Goal: Navigation & Orientation: Find specific page/section

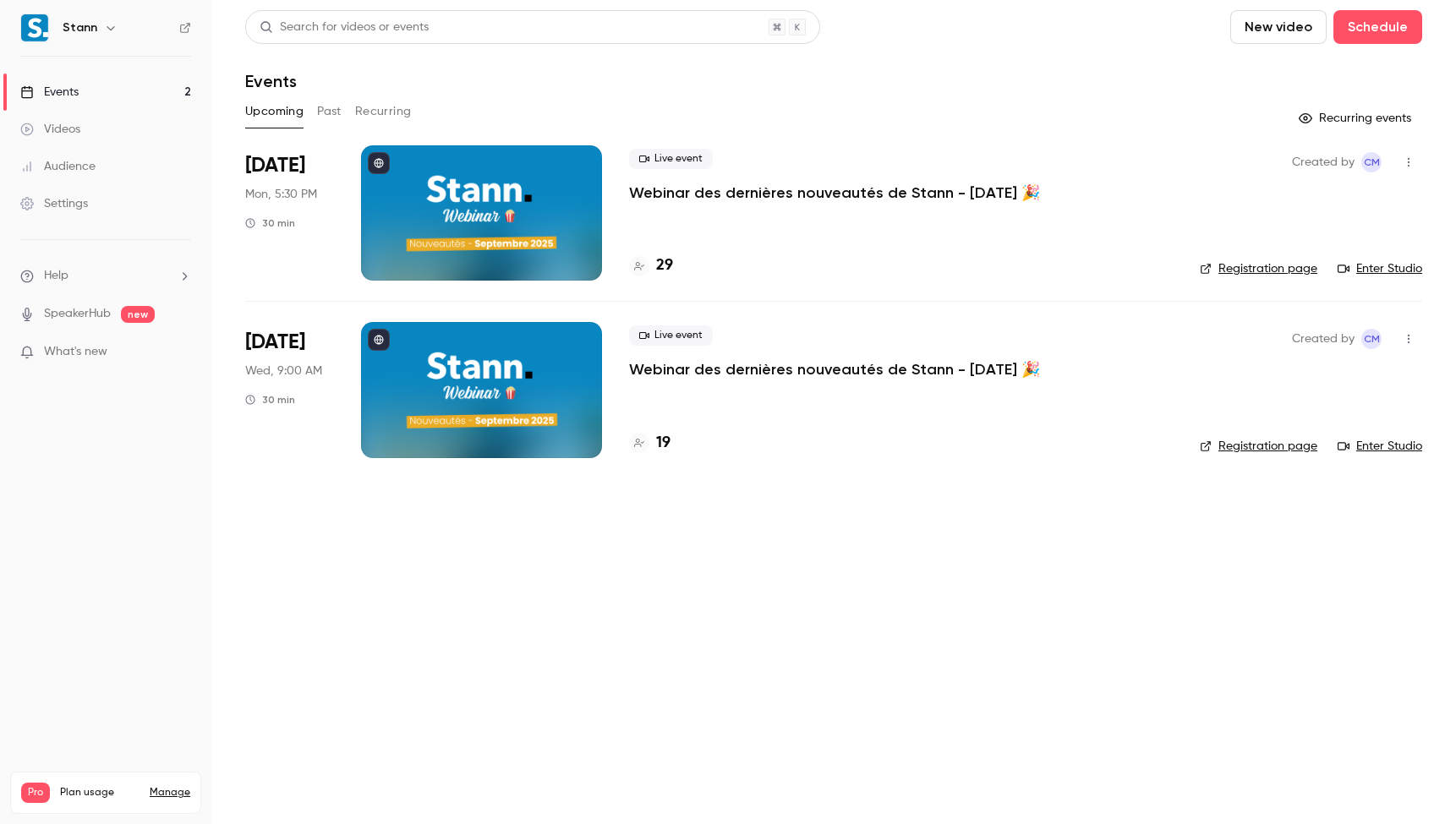
click at [469, 559] on main "Search for videos or events New video Schedule Events Upcoming Past Recurring R…" at bounding box center [834, 412] width 1245 height 824
click at [278, 576] on main "Search for videos or events New video Schedule Events Upcoming Past Recurring R…" at bounding box center [834, 412] width 1245 height 824
click at [172, 787] on link "Manage" at bounding box center [169, 794] width 40 height 14
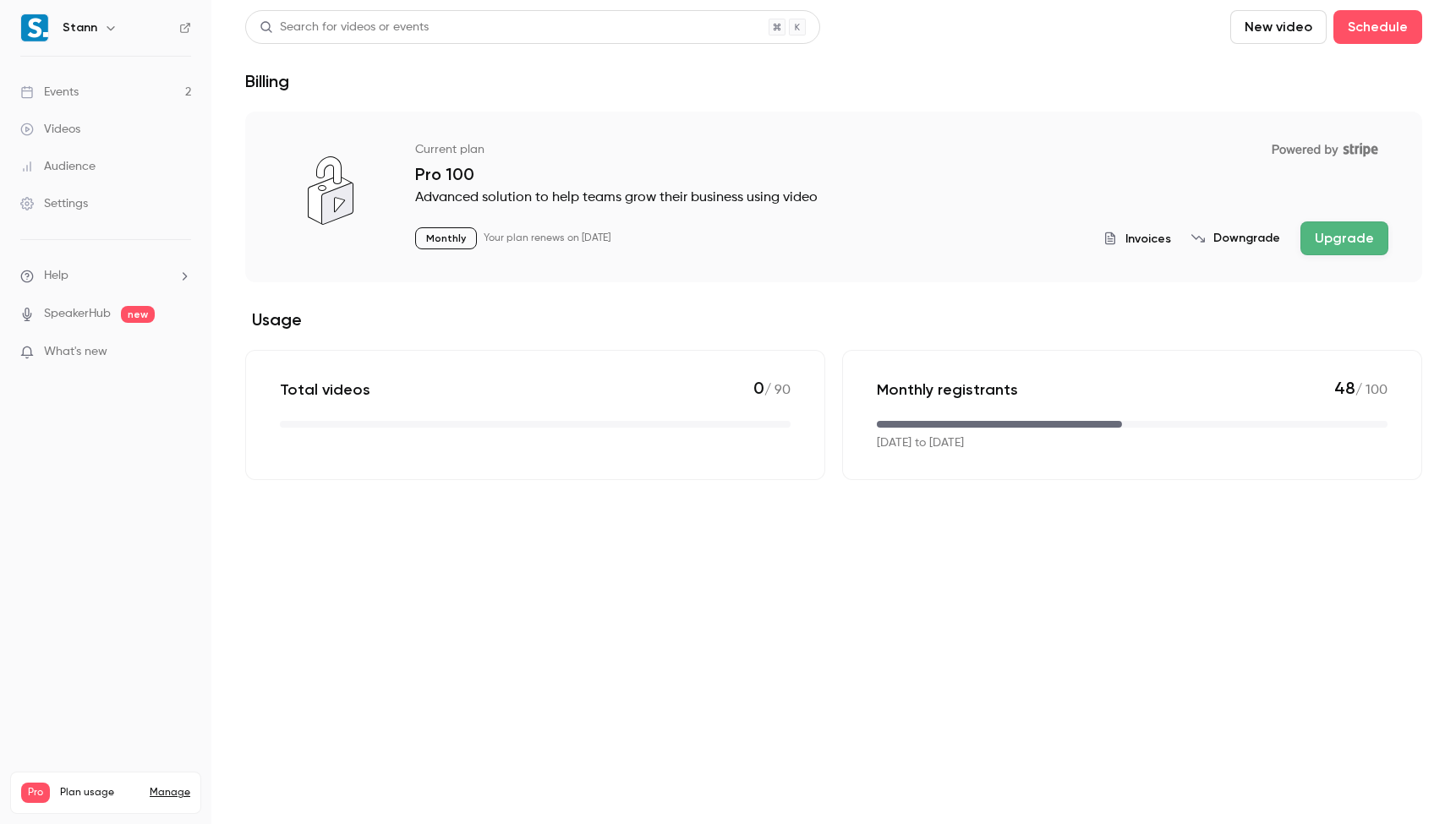
click at [1155, 407] on div "Monthly registrants 48 / 100 [DATE] to [DATE]" at bounding box center [1132, 415] width 580 height 130
click at [94, 99] on link "Events 2" at bounding box center [105, 92] width 211 height 37
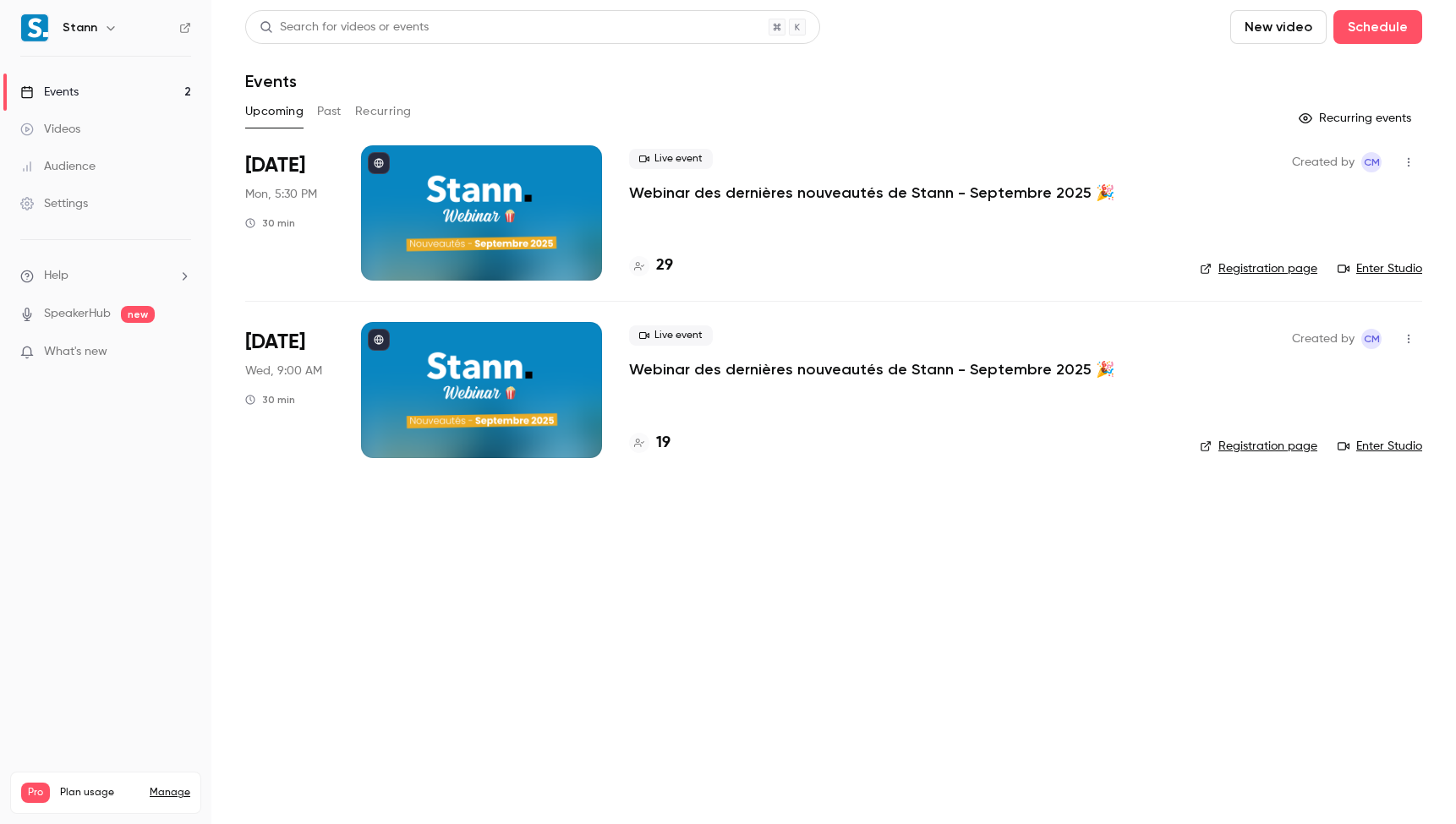
click at [103, 124] on link "Videos" at bounding box center [105, 130] width 211 height 37
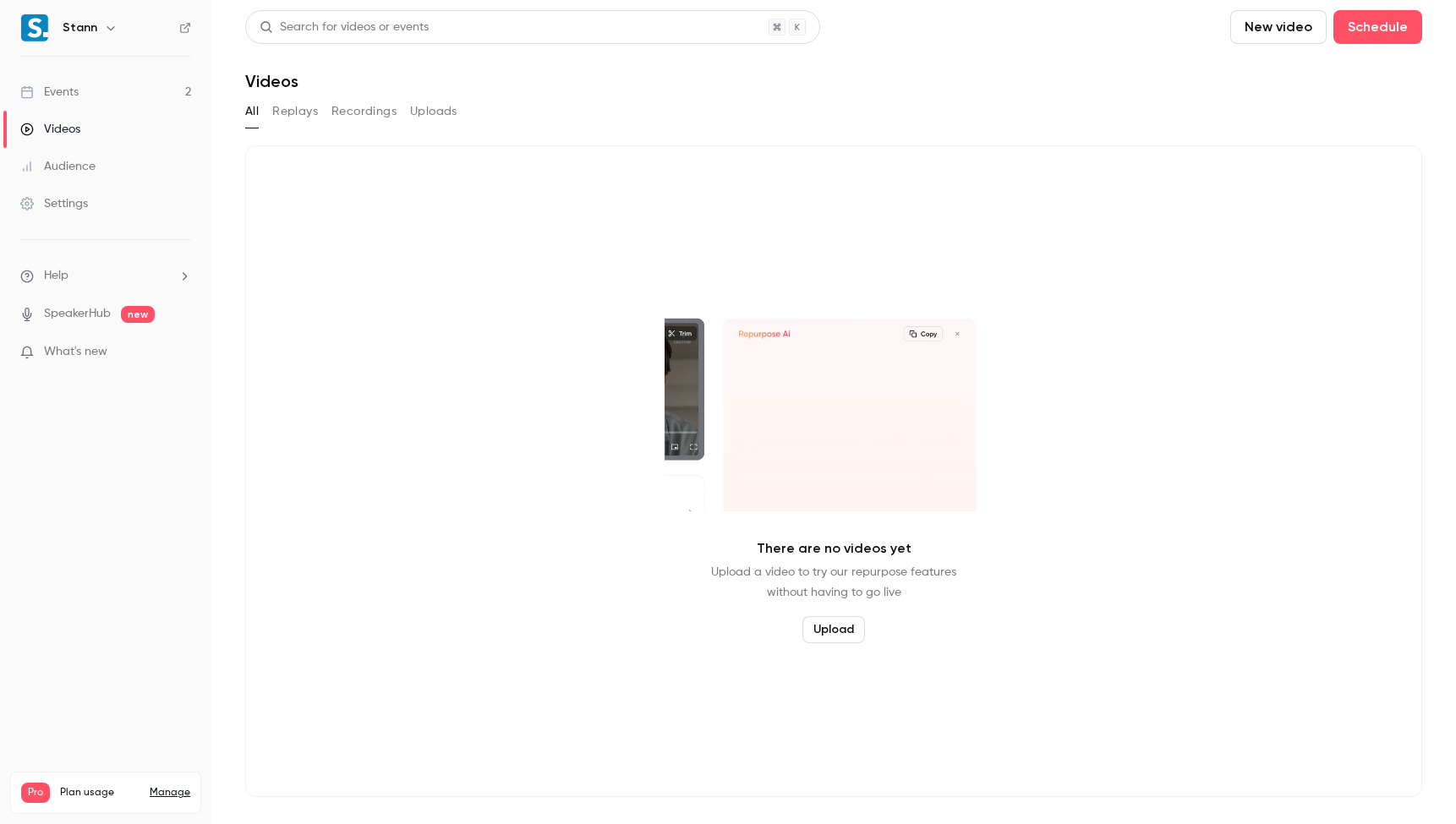
click at [315, 109] on button "Replays" at bounding box center [295, 112] width 45 height 28
click at [379, 111] on button "Recordings" at bounding box center [364, 112] width 65 height 28
click at [249, 112] on button "All" at bounding box center [252, 112] width 14 height 28
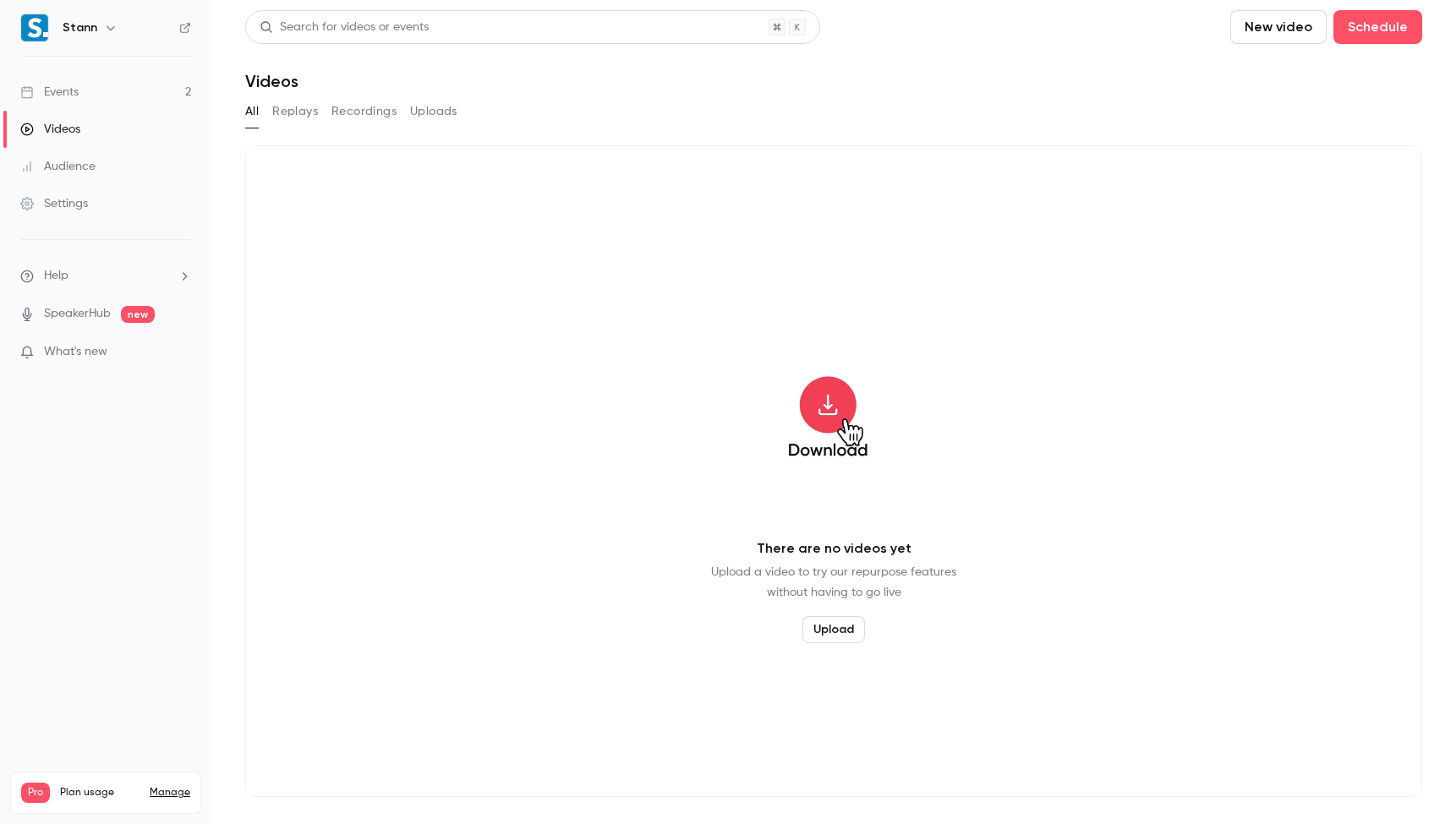
click at [314, 115] on button "Replays" at bounding box center [295, 112] width 45 height 28
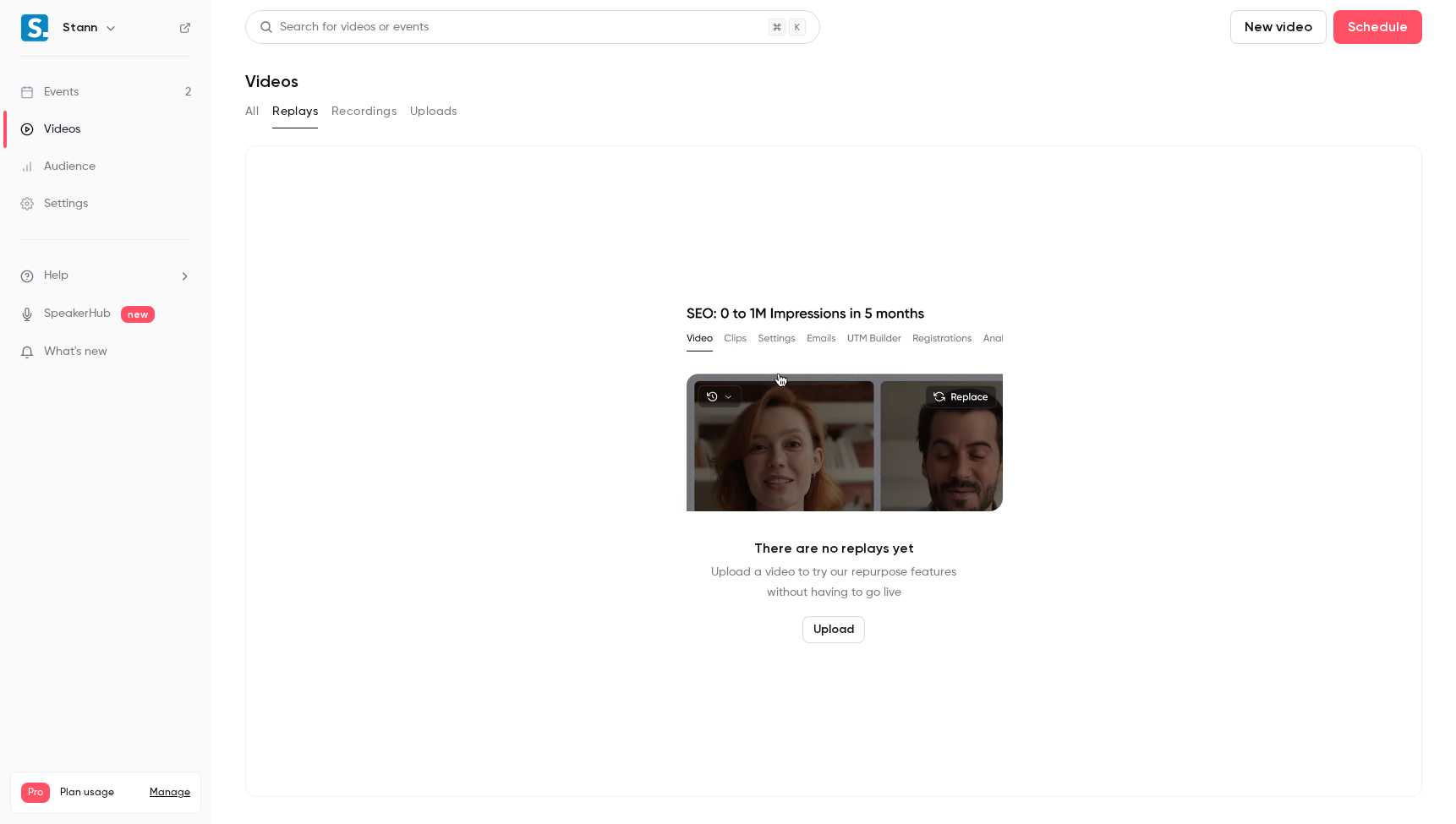
click at [76, 90] on div "Events" at bounding box center [49, 91] width 58 height 17
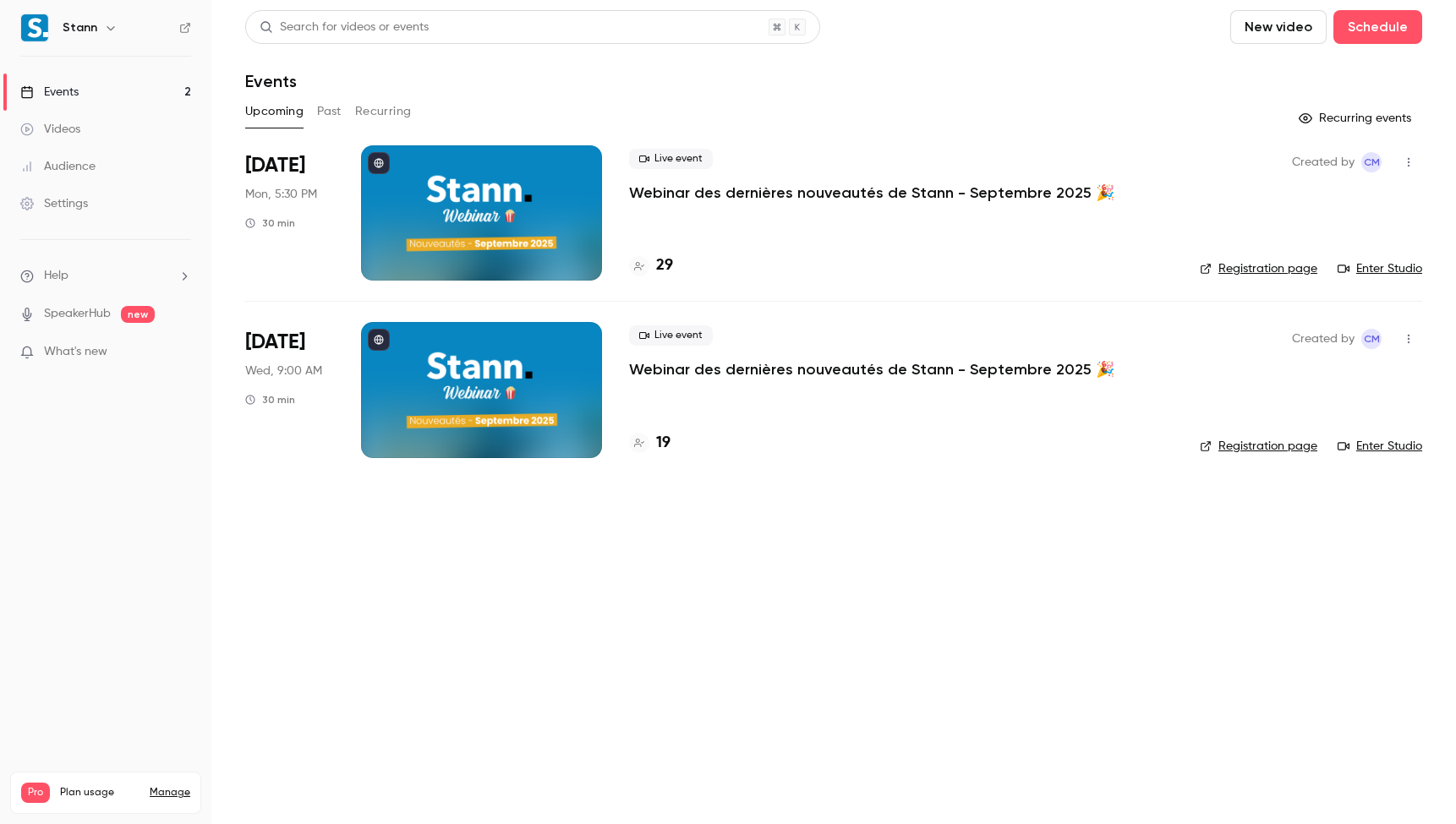
click at [153, 544] on nav "Stann Events 2 Videos Audience Settings Help SpeakerHub new What's new Pro Plan…" at bounding box center [105, 412] width 211 height 824
click at [283, 455] on div "[DATE] Wed, 9:00 AM 30 min" at bounding box center [289, 390] width 88 height 136
